Goal: Information Seeking & Learning: Understand process/instructions

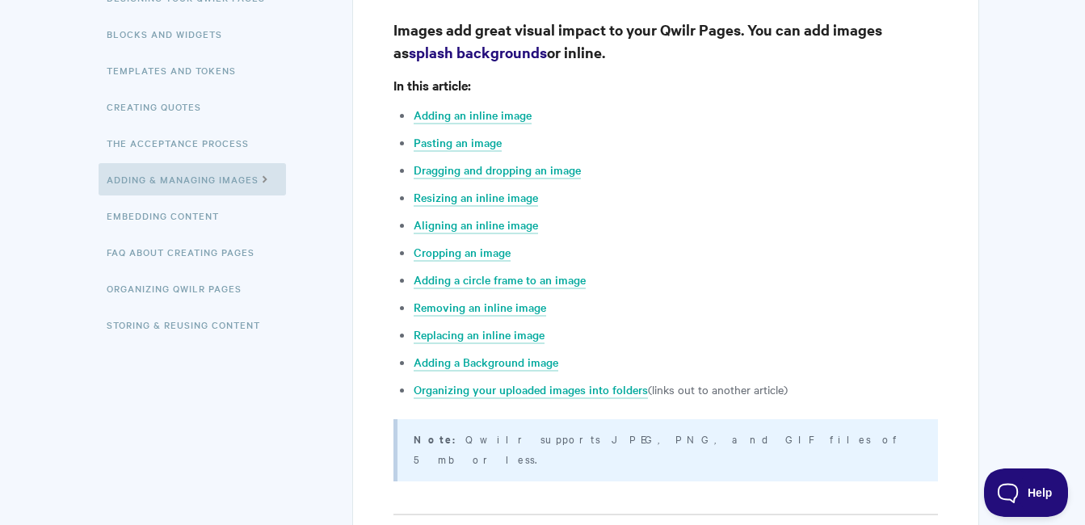
scroll to position [323, 0]
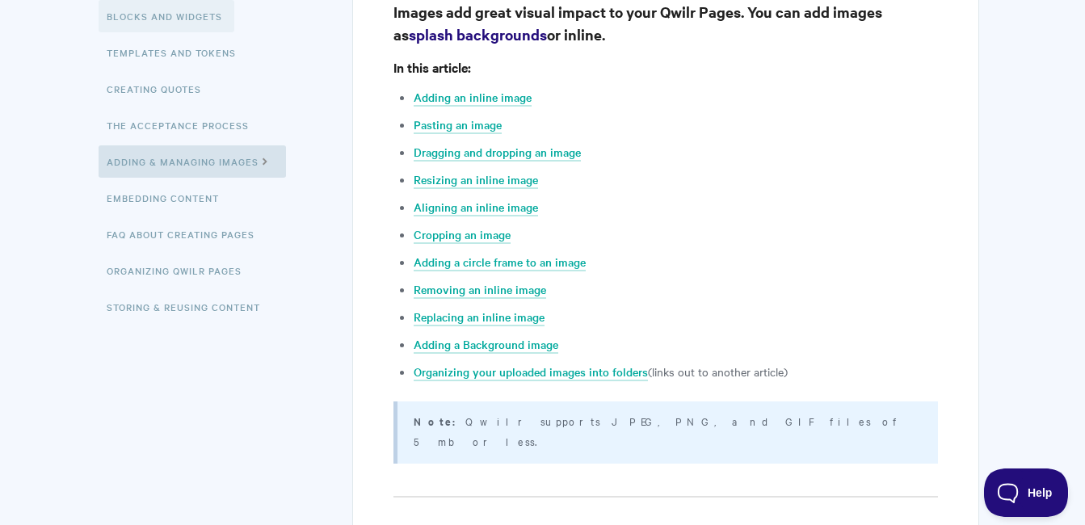
click at [172, 19] on link "Blocks and Widgets" at bounding box center [167, 16] width 136 height 32
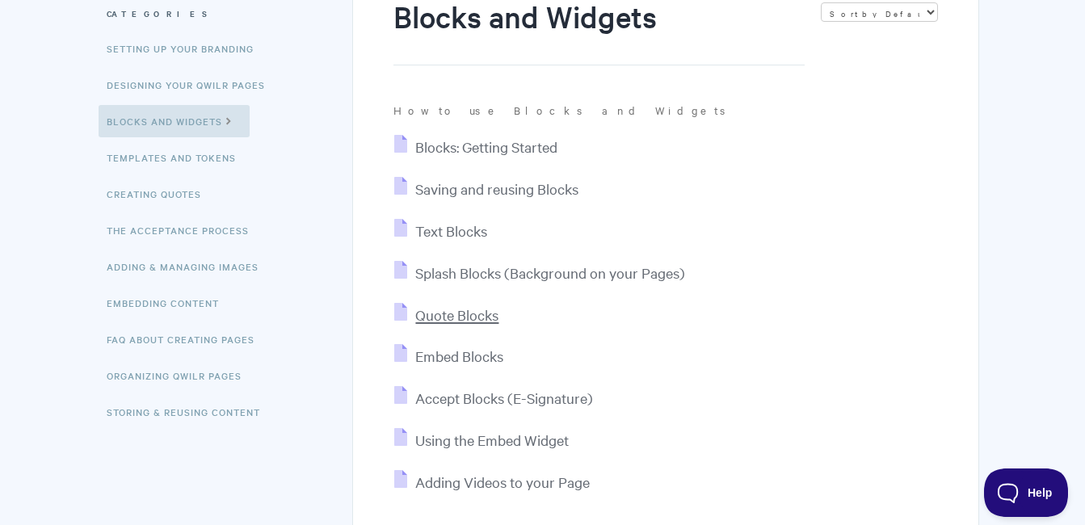
scroll to position [242, 0]
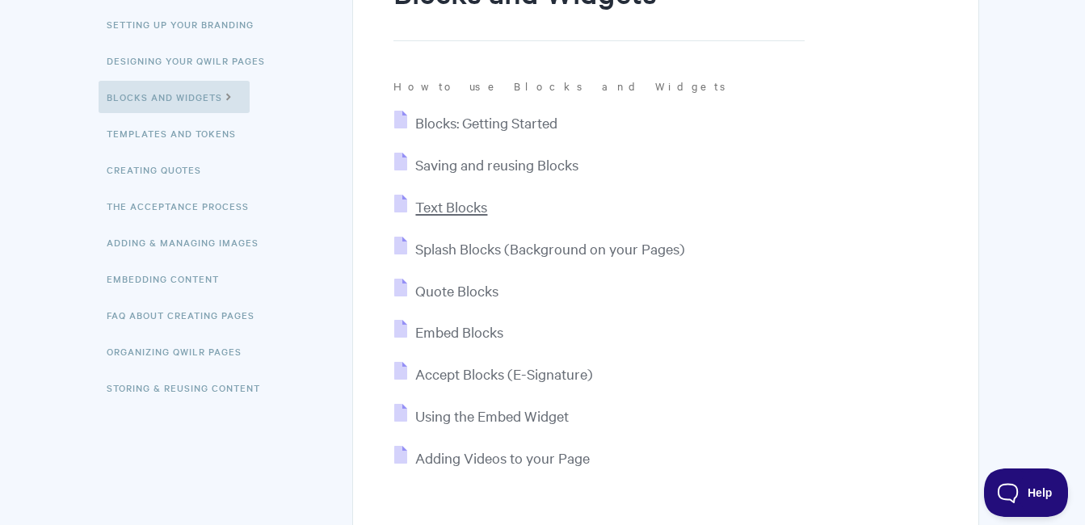
click at [474, 206] on span "Text Blocks" at bounding box center [451, 206] width 72 height 19
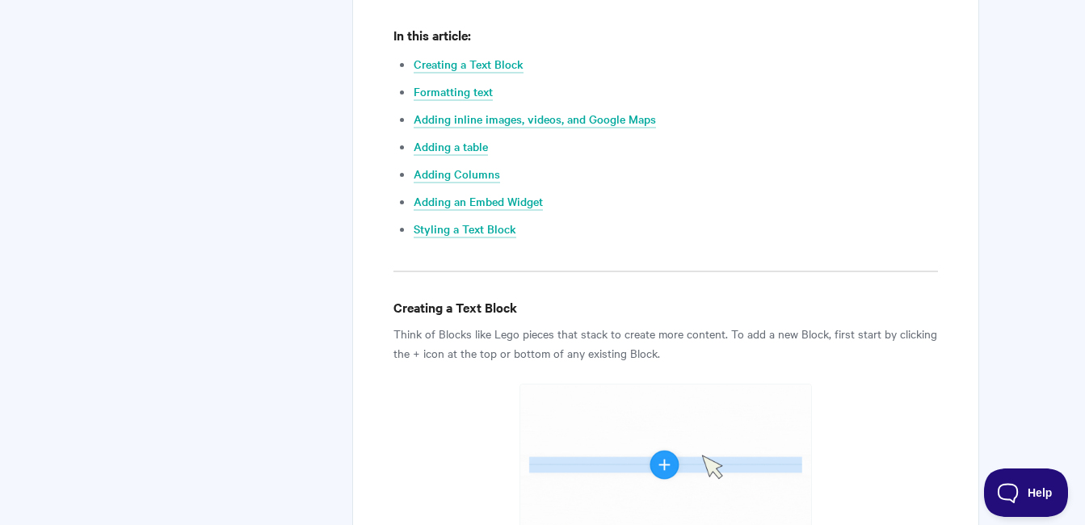
scroll to position [727, 0]
click at [489, 123] on link "Adding inline images, videos, and Google Maps" at bounding box center [535, 119] width 242 height 18
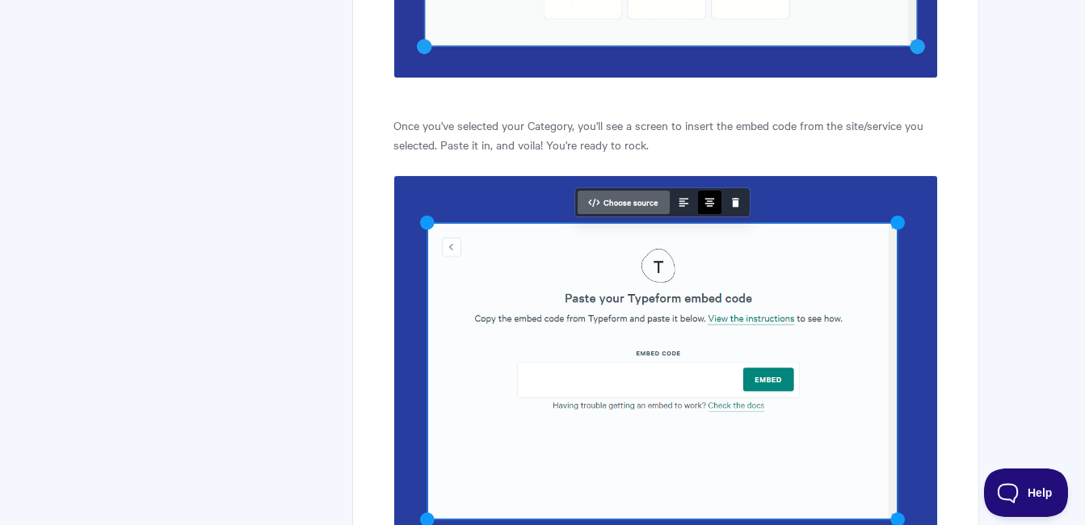
scroll to position [5578, 0]
